Goal: Complete application form: Complete application form

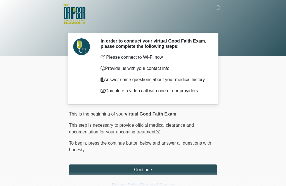
click at [162, 170] on button "Continue" at bounding box center [143, 169] width 148 height 11
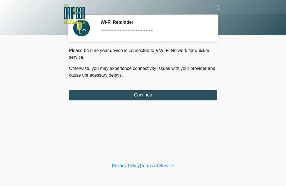
click at [173, 98] on button "Continue" at bounding box center [143, 95] width 148 height 11
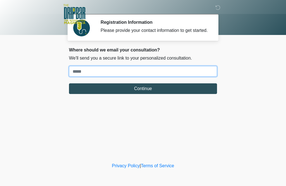
click at [132, 77] on input "Where should we email your treatment plan?" at bounding box center [143, 71] width 148 height 11
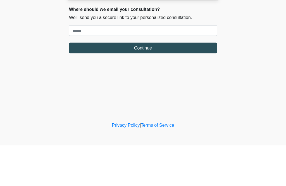
click at [261, 36] on body "‎ ‎ ‎ ‎ Registration Information Please provide your contact information to get…" at bounding box center [143, 93] width 286 height 186
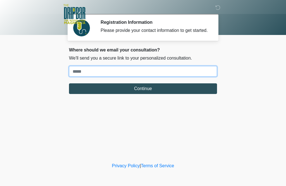
click at [124, 74] on input "Where should we email your treatment plan?" at bounding box center [143, 71] width 148 height 11
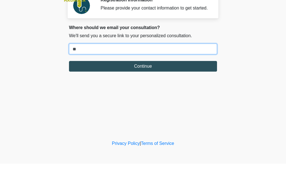
type input "*"
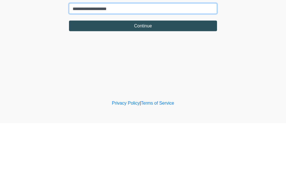
type input "**********"
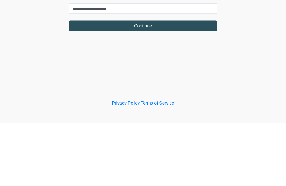
click at [194, 83] on button "Continue" at bounding box center [143, 88] width 148 height 11
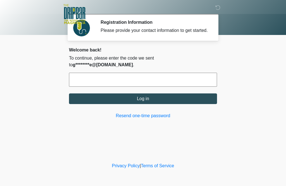
click at [114, 80] on input "text" at bounding box center [143, 80] width 148 height 14
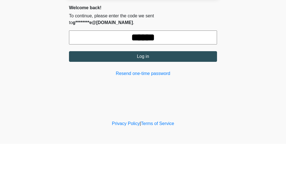
type input "******"
click at [162, 93] on button "Log in" at bounding box center [143, 98] width 148 height 11
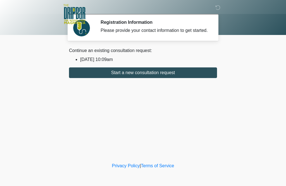
click at [171, 77] on button "Start a new consultation request" at bounding box center [143, 72] width 148 height 11
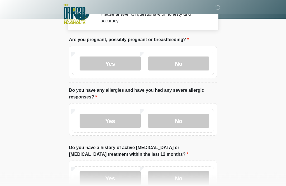
scroll to position [15, 0]
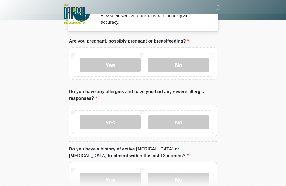
click at [194, 67] on label "No" at bounding box center [178, 65] width 61 height 14
click at [198, 63] on label "No" at bounding box center [178, 65] width 61 height 14
click at [188, 121] on label "No" at bounding box center [178, 122] width 61 height 14
click at [194, 180] on label "No" at bounding box center [178, 180] width 61 height 14
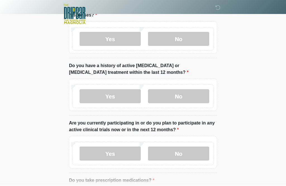
click at [194, 151] on label "No" at bounding box center [178, 154] width 61 height 14
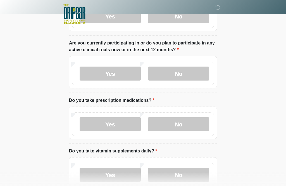
scroll to position [191, 0]
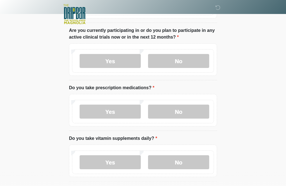
click at [191, 114] on label "No" at bounding box center [178, 112] width 61 height 14
click at [187, 160] on label "No" at bounding box center [178, 162] width 61 height 14
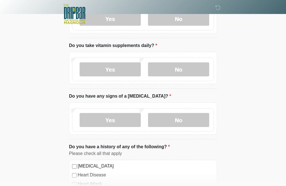
scroll to position [284, 0]
click at [192, 123] on label "No" at bounding box center [178, 120] width 61 height 14
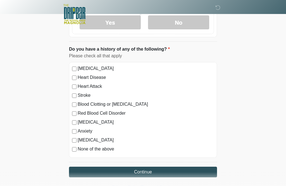
scroll to position [384, 0]
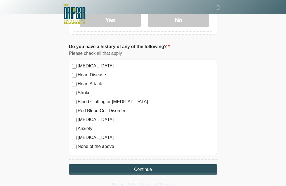
click at [102, 146] on label "None of the above" at bounding box center [146, 146] width 136 height 7
click at [163, 170] on button "Continue" at bounding box center [143, 169] width 148 height 11
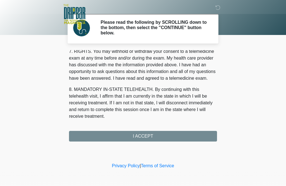
scroll to position [250, 0]
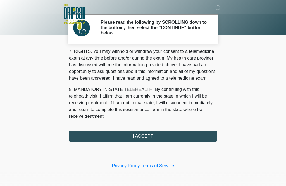
click at [150, 136] on button "I ACCEPT" at bounding box center [143, 136] width 148 height 11
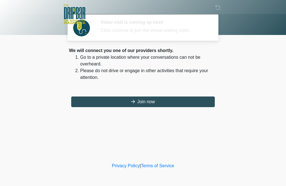
scroll to position [0, 0]
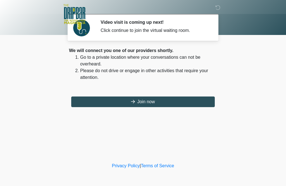
click at [132, 99] on button "Join now" at bounding box center [143, 101] width 144 height 11
